Goal: Task Accomplishment & Management: Use online tool/utility

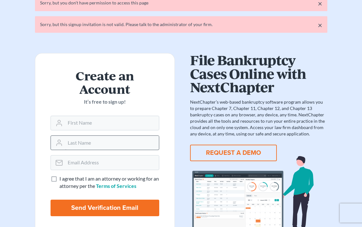
scroll to position [37, 0]
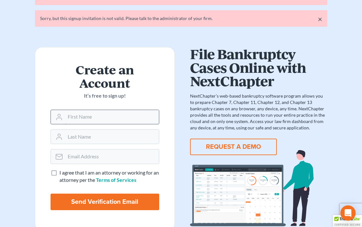
click at [150, 122] on input "text" at bounding box center [112, 117] width 94 height 14
type input "Esther"
click at [117, 135] on input "text" at bounding box center [112, 137] width 94 height 14
type input "Lee"
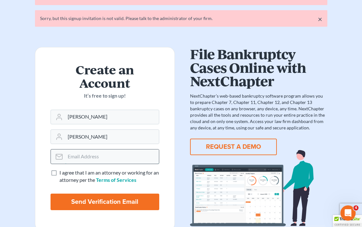
click at [112, 152] on input "email" at bounding box center [112, 156] width 94 height 14
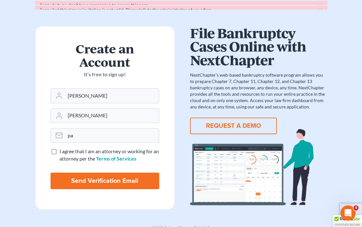
scroll to position [24, 0]
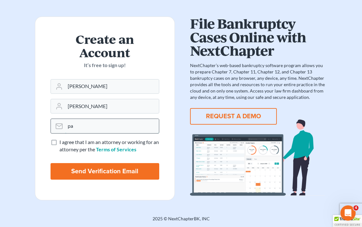
click at [108, 122] on input "pa" at bounding box center [112, 126] width 94 height 14
type input "paralegal@mvnlaw.com"
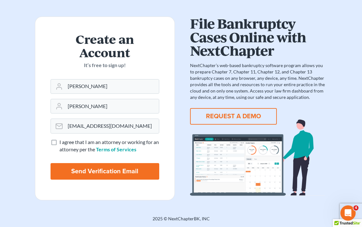
click at [59, 140] on label "I agree that I am an attorney or working for an attorney per the Terms of Servi…" at bounding box center [109, 146] width 100 height 15
click at [62, 140] on input "I agree that I am an attorney or working for an attorney per the Terms of Servi…" at bounding box center [64, 141] width 4 height 4
checkbox input "true"
click at [94, 177] on input "Send Verification Email" at bounding box center [105, 171] width 109 height 17
type input "Thinking..."
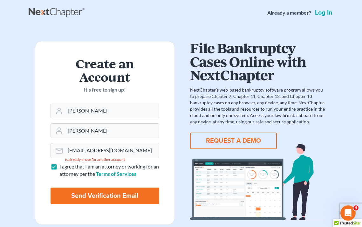
scroll to position [24, 0]
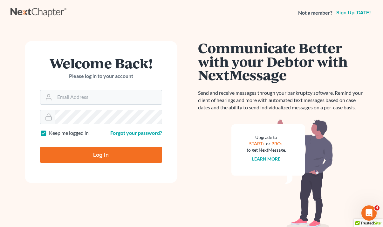
type input "[EMAIL_ADDRESS][DOMAIN_NAME]"
click at [126, 160] on input "Log In" at bounding box center [101, 155] width 122 height 16
type input "Thinking..."
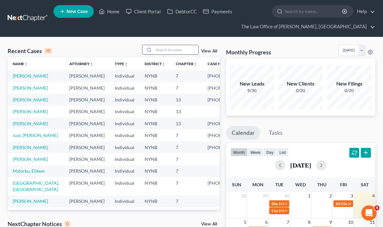
click at [169, 52] on input "search" at bounding box center [176, 49] width 45 height 9
type input "brandon namiot"
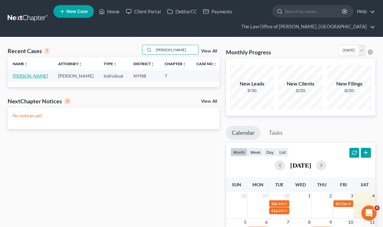
click at [22, 79] on link "[PERSON_NAME]" at bounding box center [30, 75] width 35 height 5
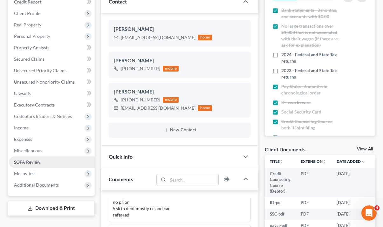
scroll to position [116, 0]
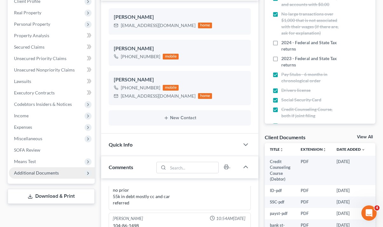
click at [62, 175] on span "Additional Documents" at bounding box center [52, 172] width 86 height 11
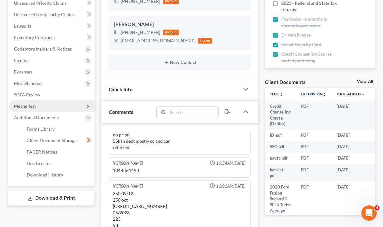
scroll to position [178, 0]
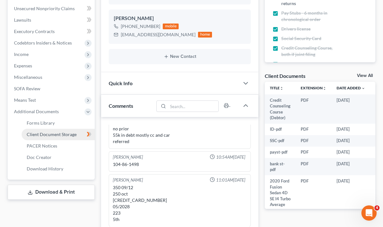
click at [64, 135] on span "Client Document Storage" at bounding box center [52, 134] width 50 height 5
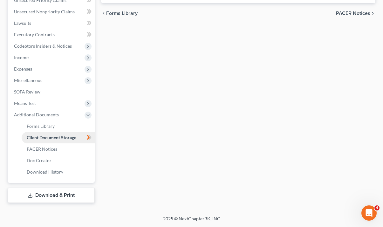
scroll to position [174, 0]
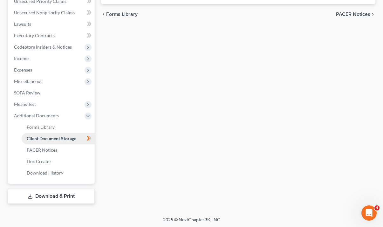
select select "1"
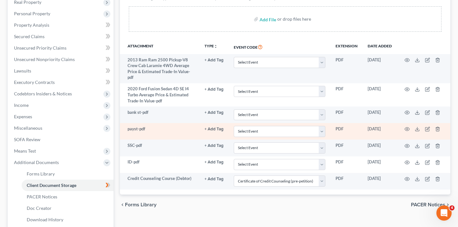
scroll to position [100, 0]
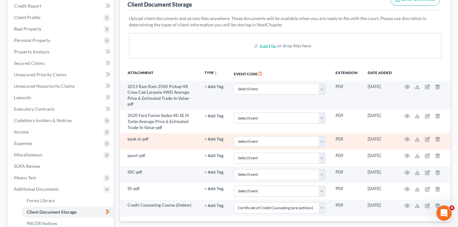
click at [383, 133] on td at bounding box center [423, 141] width 53 height 17
click at [383, 137] on icon "button" at bounding box center [407, 139] width 5 height 5
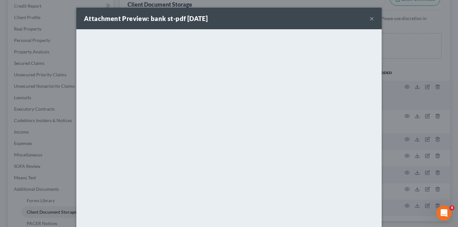
click at [378, 20] on div "Attachment Preview: bank st-pdf 09/08/2025 ×" at bounding box center [228, 19] width 305 height 22
click at [373, 21] on button "×" at bounding box center [372, 19] width 4 height 8
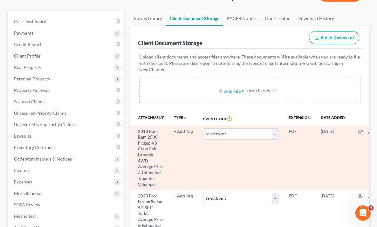
scroll to position [0, 0]
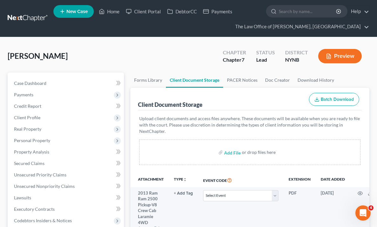
select select "1"
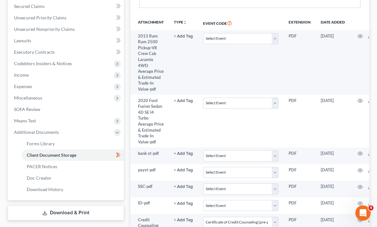
select select "1"
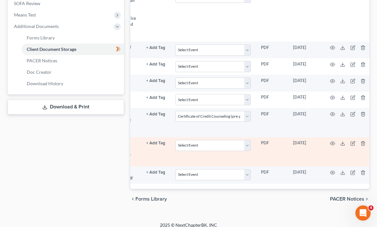
scroll to position [0, 32]
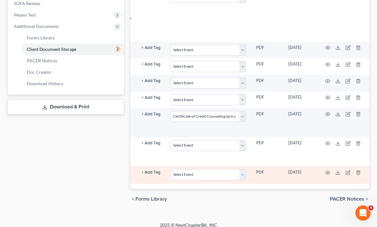
click at [360, 167] on td at bounding box center [344, 174] width 53 height 17
click at [357, 170] on icon "button" at bounding box center [358, 172] width 5 height 5
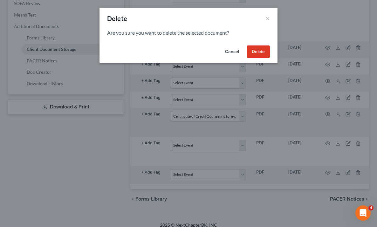
click at [260, 51] on button "Delete" at bounding box center [258, 51] width 23 height 13
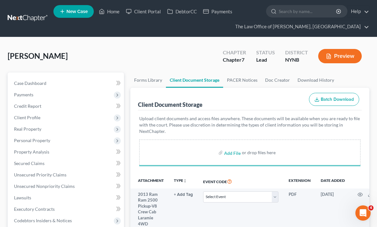
scroll to position [247, 0]
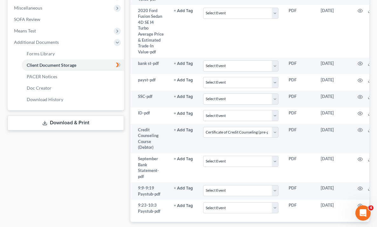
drag, startPoint x: 101, startPoint y: 103, endPoint x: 24, endPoint y: -9, distance: 135.3
click at [24, 0] on html "Home New Case Client Portal DebtorCC Payments The Law Office of Christiaan Van …" at bounding box center [188, 10] width 377 height 514
select select "1"
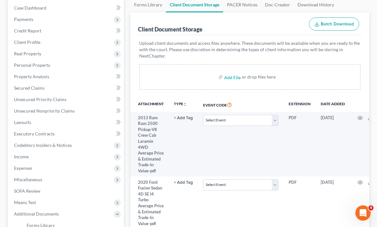
scroll to position [0, 0]
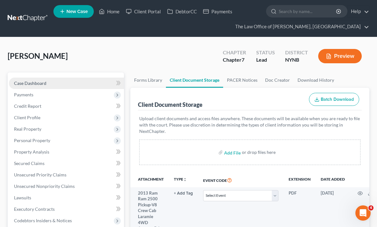
click at [95, 86] on link "Case Dashboard" at bounding box center [66, 83] width 115 height 11
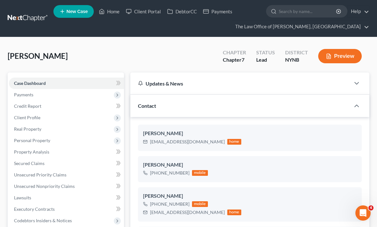
click at [40, 18] on link at bounding box center [28, 18] width 41 height 11
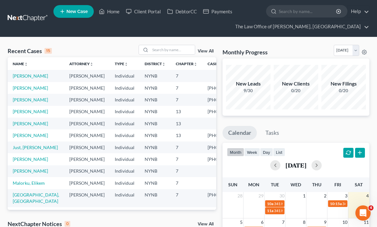
click at [180, 56] on div "Recent Cases 15 View All" at bounding box center [112, 51] width 209 height 12
click at [180, 48] on input "search" at bounding box center [172, 49] width 45 height 9
type input "denise"
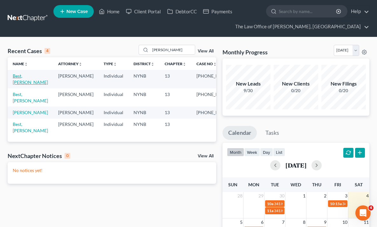
click at [21, 80] on link "Best, Denise" at bounding box center [30, 79] width 35 height 12
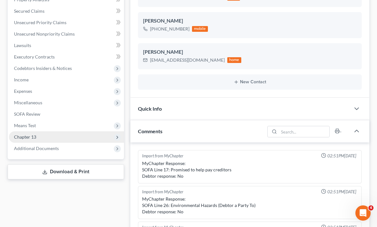
scroll to position [186, 0]
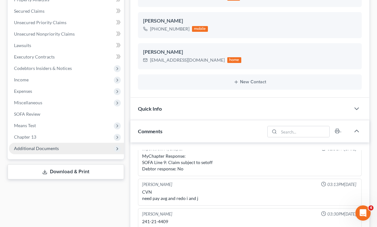
click at [72, 147] on span "Additional Documents" at bounding box center [66, 148] width 115 height 11
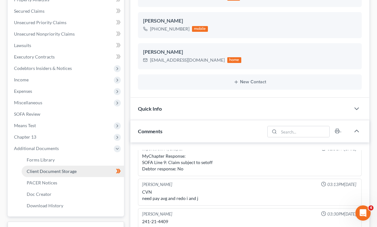
click at [66, 174] on link "Client Document Storage" at bounding box center [73, 171] width 102 height 11
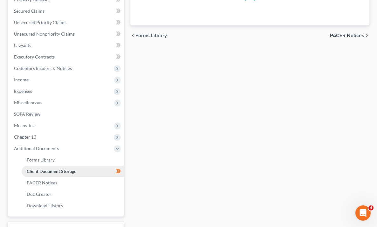
select select "5"
select select "1"
select select "5"
select select "2"
select select "6"
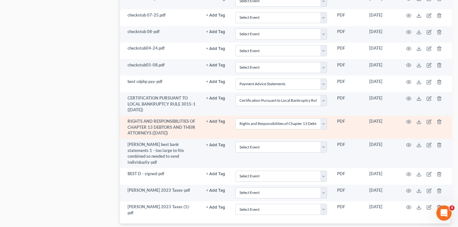
scroll to position [495, 0]
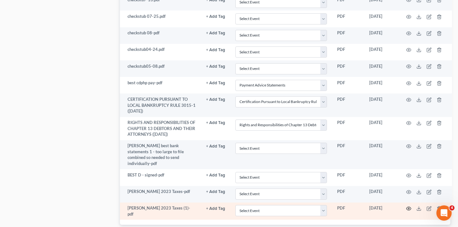
click at [377, 206] on icon "button" at bounding box center [408, 208] width 5 height 5
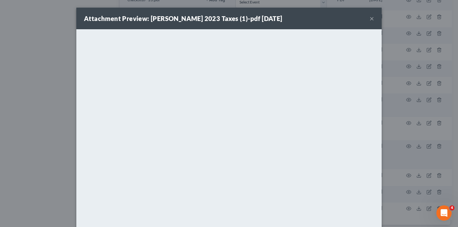
click at [371, 17] on button "×" at bounding box center [372, 19] width 4 height 8
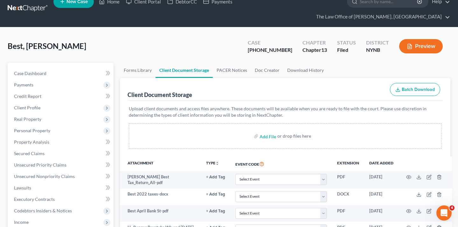
scroll to position [0, 0]
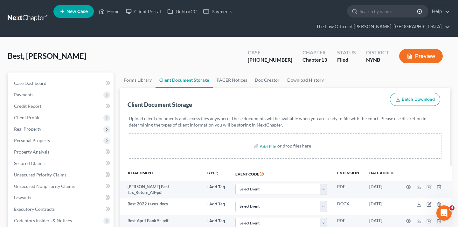
click at [27, 17] on link at bounding box center [28, 18] width 41 height 11
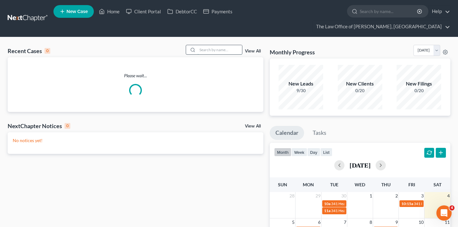
click at [210, 45] on input "search" at bounding box center [220, 49] width 45 height 9
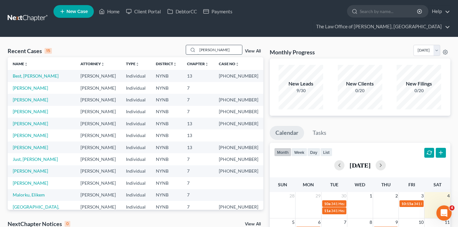
type input "[PERSON_NAME]"
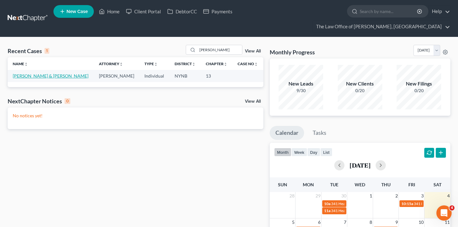
click at [34, 73] on link "[PERSON_NAME] & [PERSON_NAME]" at bounding box center [51, 75] width 76 height 5
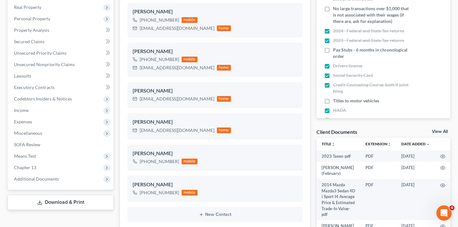
scroll to position [130, 0]
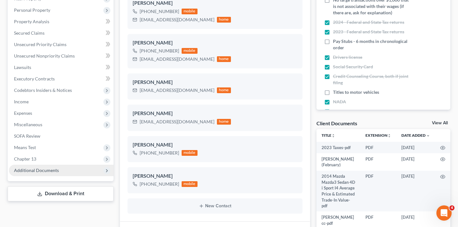
click at [35, 165] on span "Additional Documents" at bounding box center [61, 170] width 105 height 11
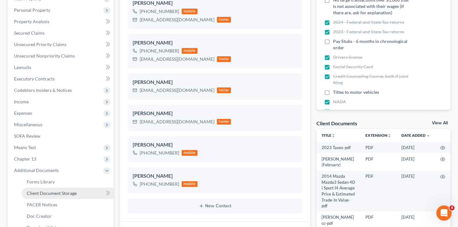
click at [52, 191] on span "Client Document Storage" at bounding box center [52, 193] width 50 height 5
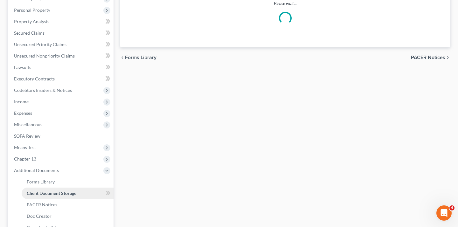
scroll to position [121, 0]
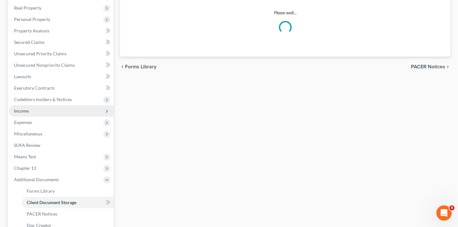
select select "1"
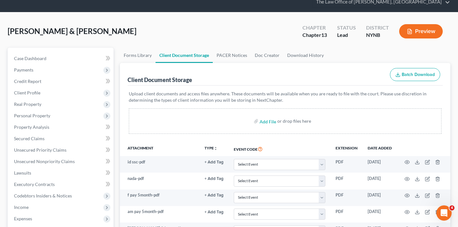
scroll to position [16, 0]
